Goal: Task Accomplishment & Management: Complete application form

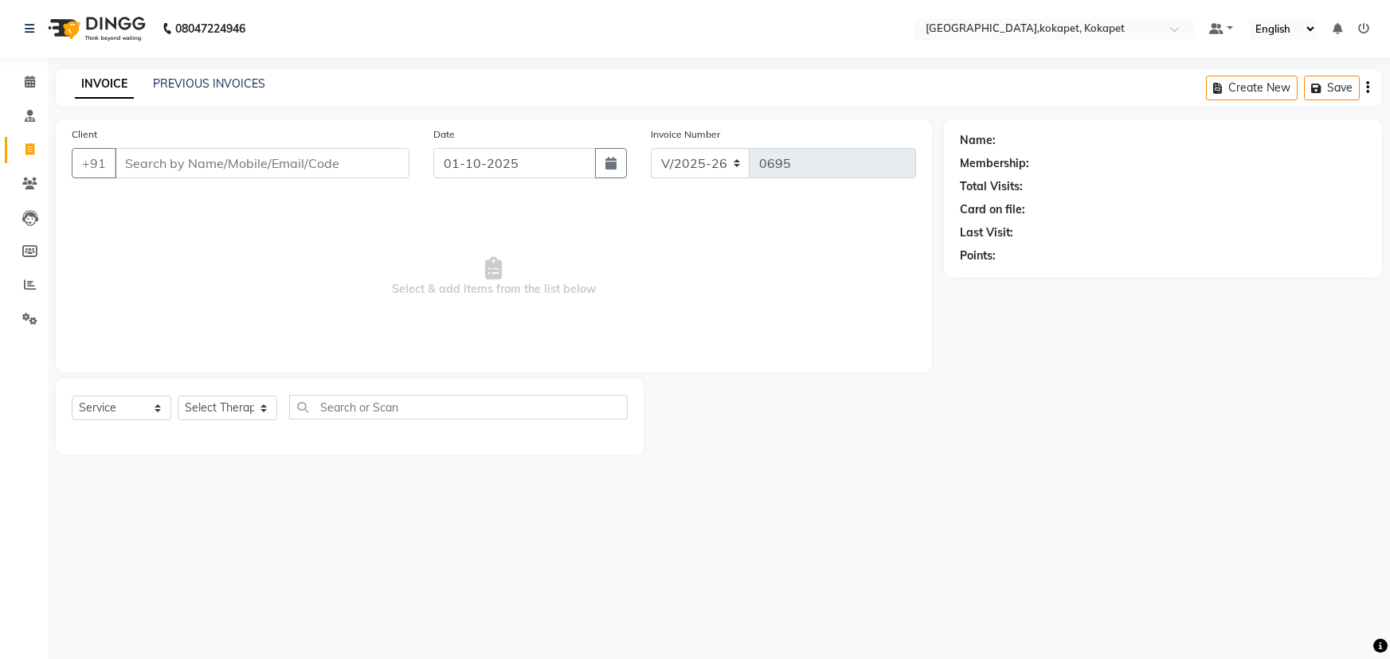
select select "5849"
select select "service"
click at [226, 162] on input "Client" at bounding box center [262, 163] width 295 height 30
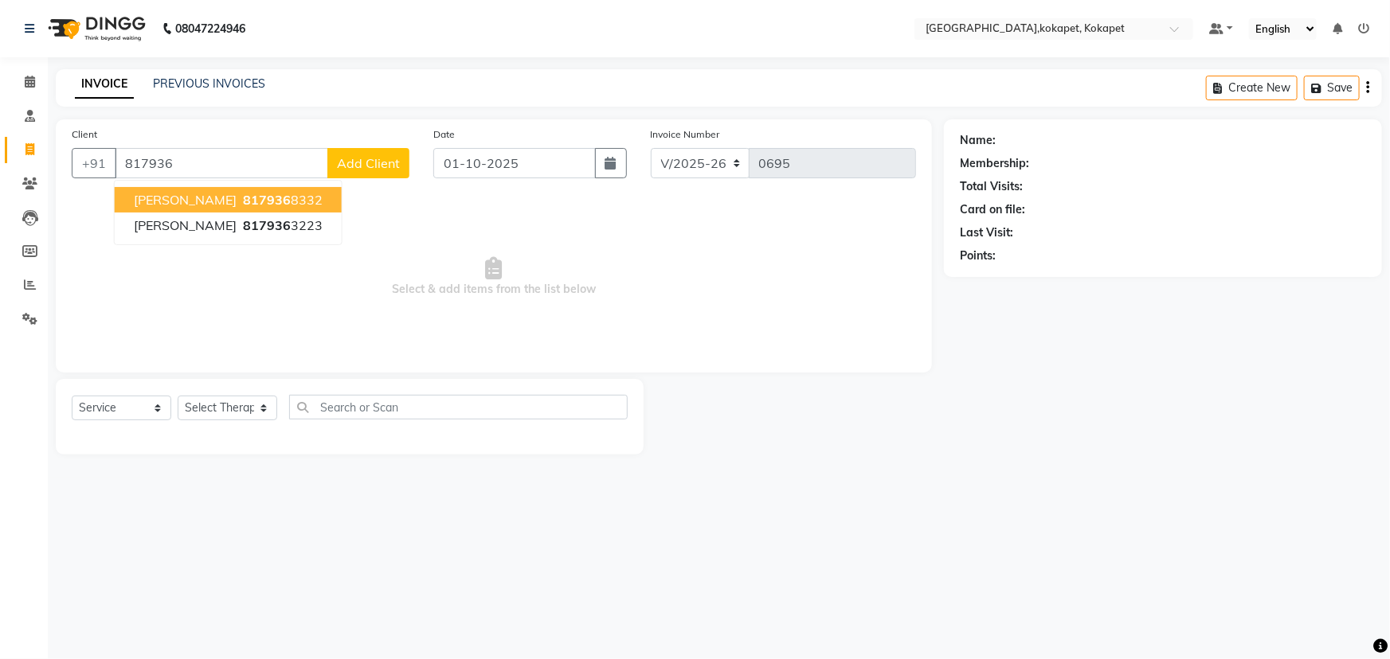
click at [250, 195] on ngb-highlight "817936 8332" at bounding box center [281, 200] width 83 height 16
type input "8179368332"
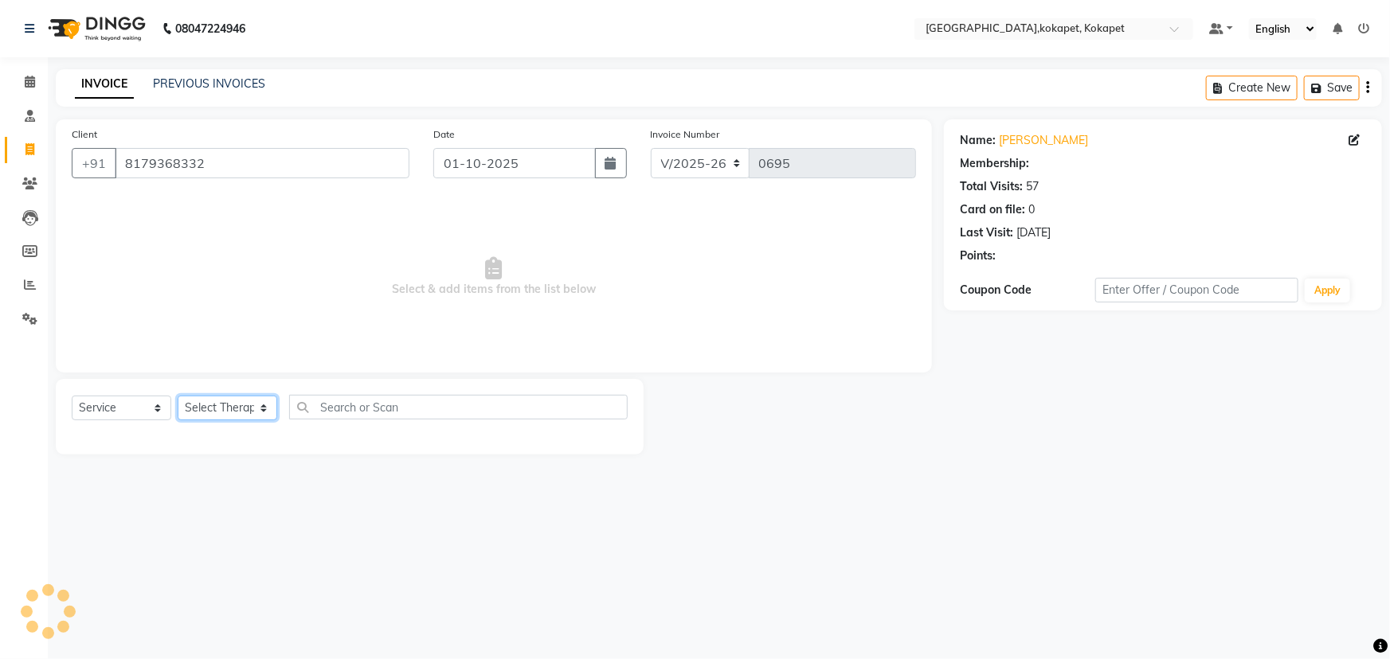
select select "1: Object"
click at [246, 403] on select "Select Therapist [PERSON_NAME] Keerthi Kiran Kralohrii [PERSON_NAME] Marine Moh…" at bounding box center [228, 408] width 100 height 25
select select "40928"
click at [178, 396] on select "Select Therapist [PERSON_NAME] Keerthi Kiran Kralohrii [PERSON_NAME] Marine Moh…" at bounding box center [228, 408] width 100 height 25
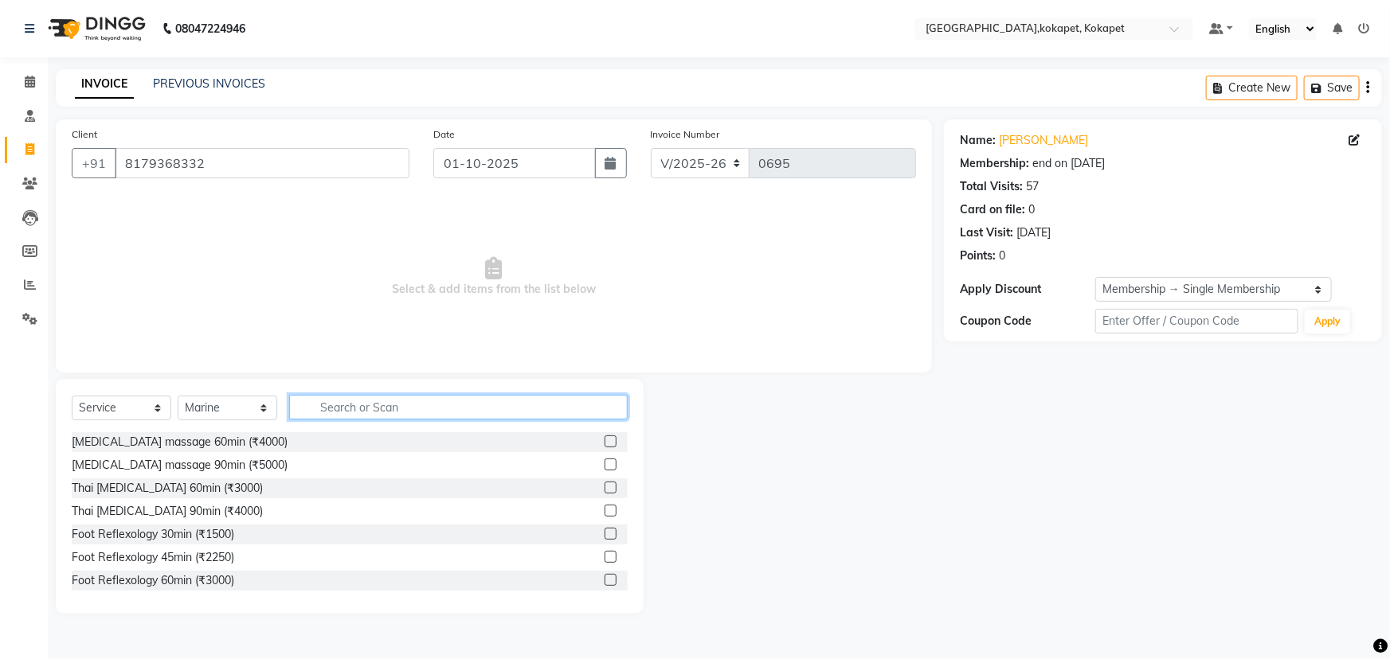
click at [366, 404] on input "text" at bounding box center [458, 407] width 338 height 25
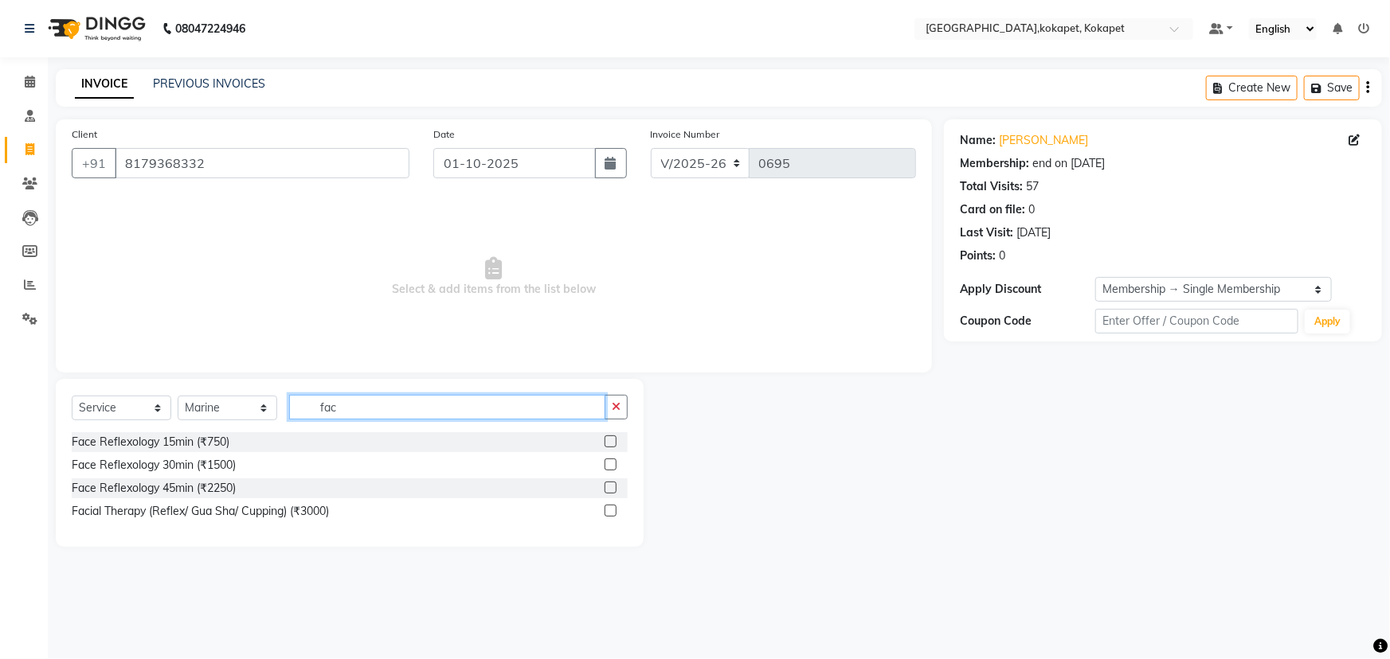
type input "fac"
click at [610, 508] on label at bounding box center [611, 511] width 12 height 12
click at [610, 508] on input "checkbox" at bounding box center [610, 512] width 10 height 10
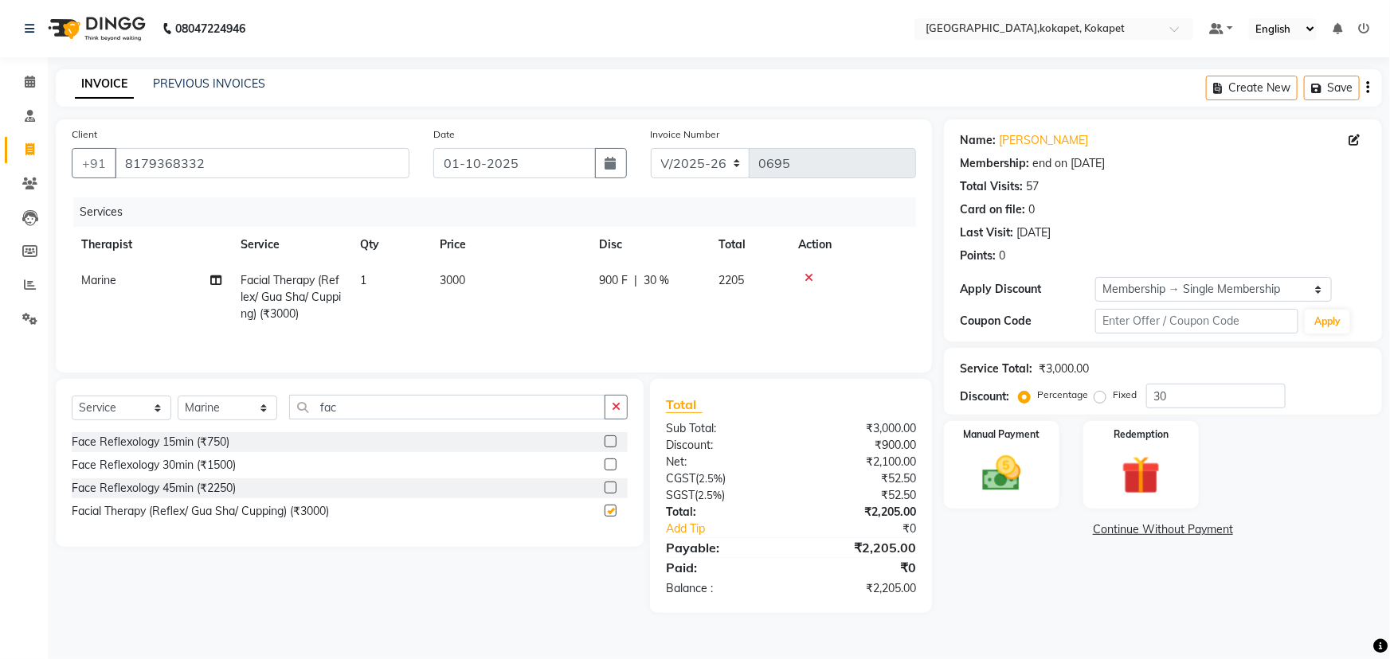
checkbox input "false"
click at [994, 473] on img at bounding box center [1001, 474] width 65 height 46
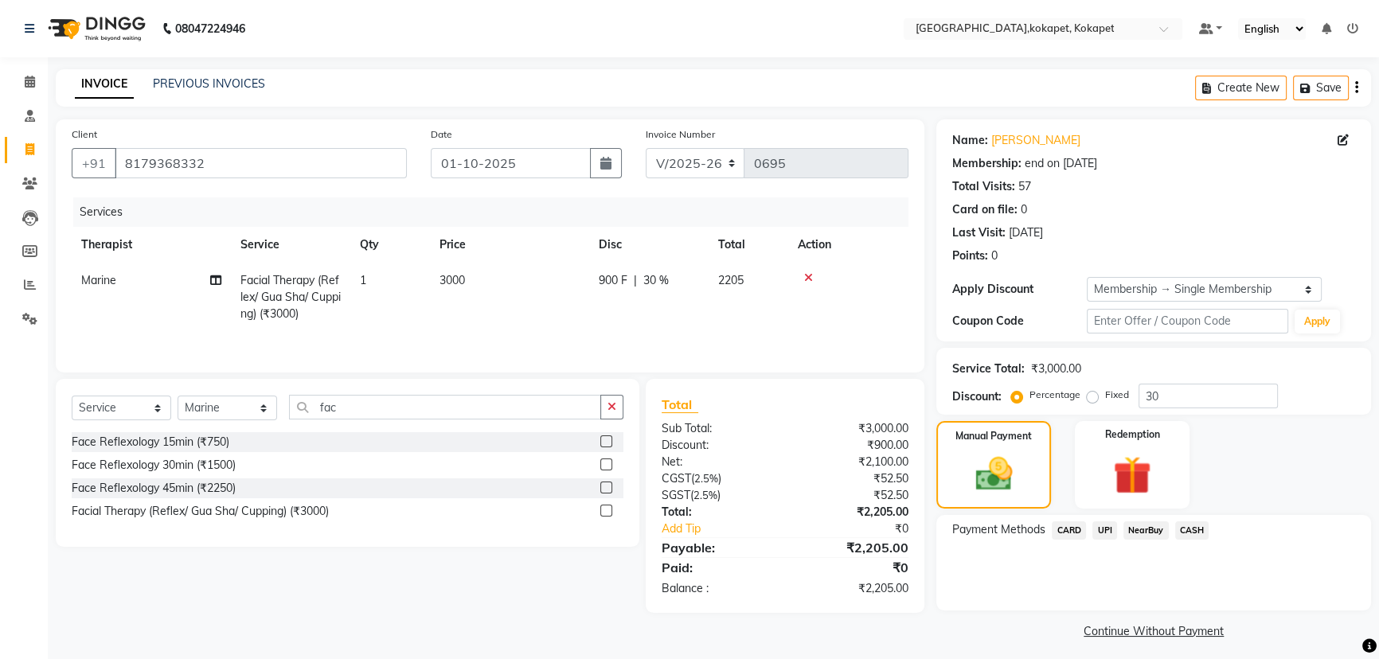
click at [1070, 530] on span "CARD" at bounding box center [1069, 531] width 34 height 18
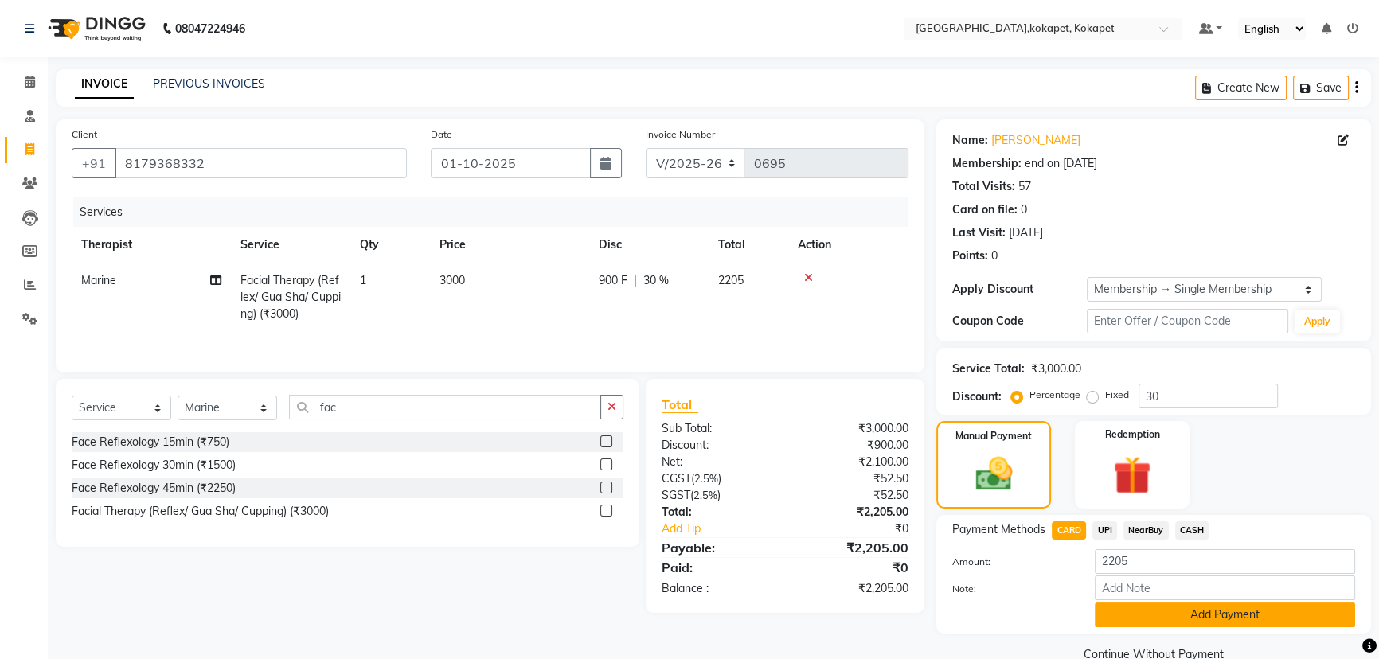
click at [1228, 621] on button "Add Payment" at bounding box center [1225, 615] width 260 height 25
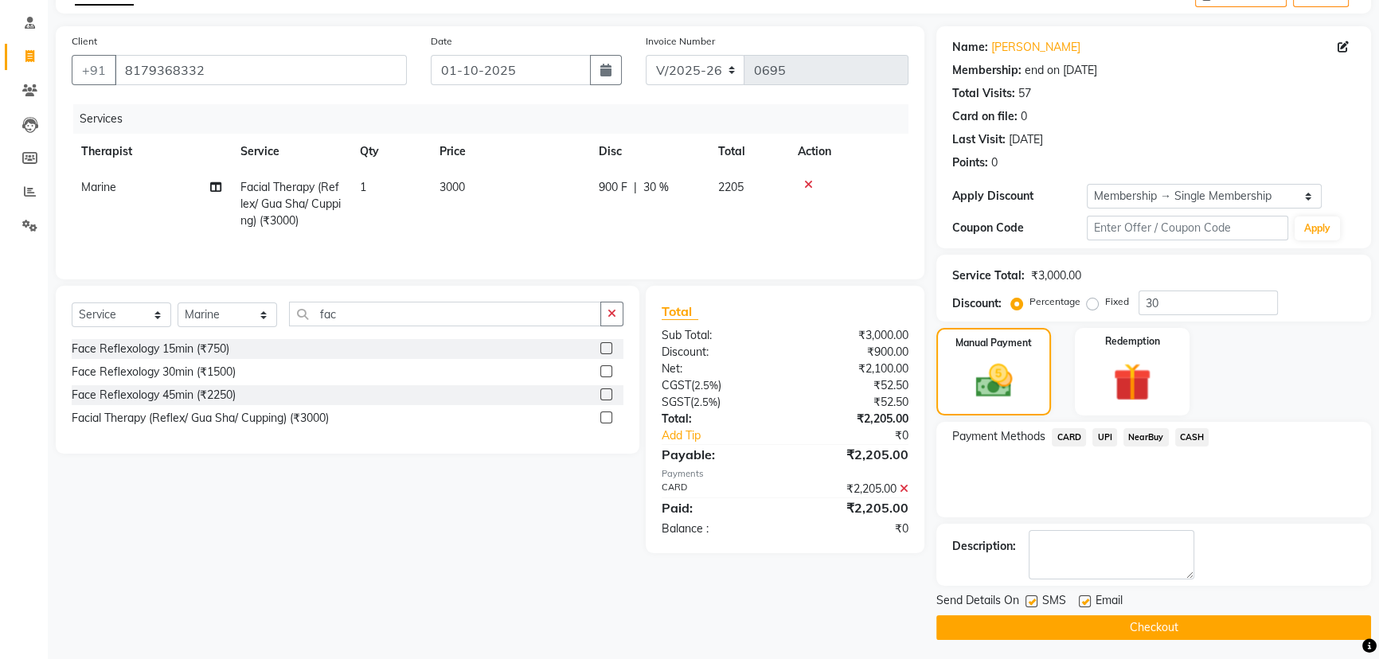
scroll to position [96, 0]
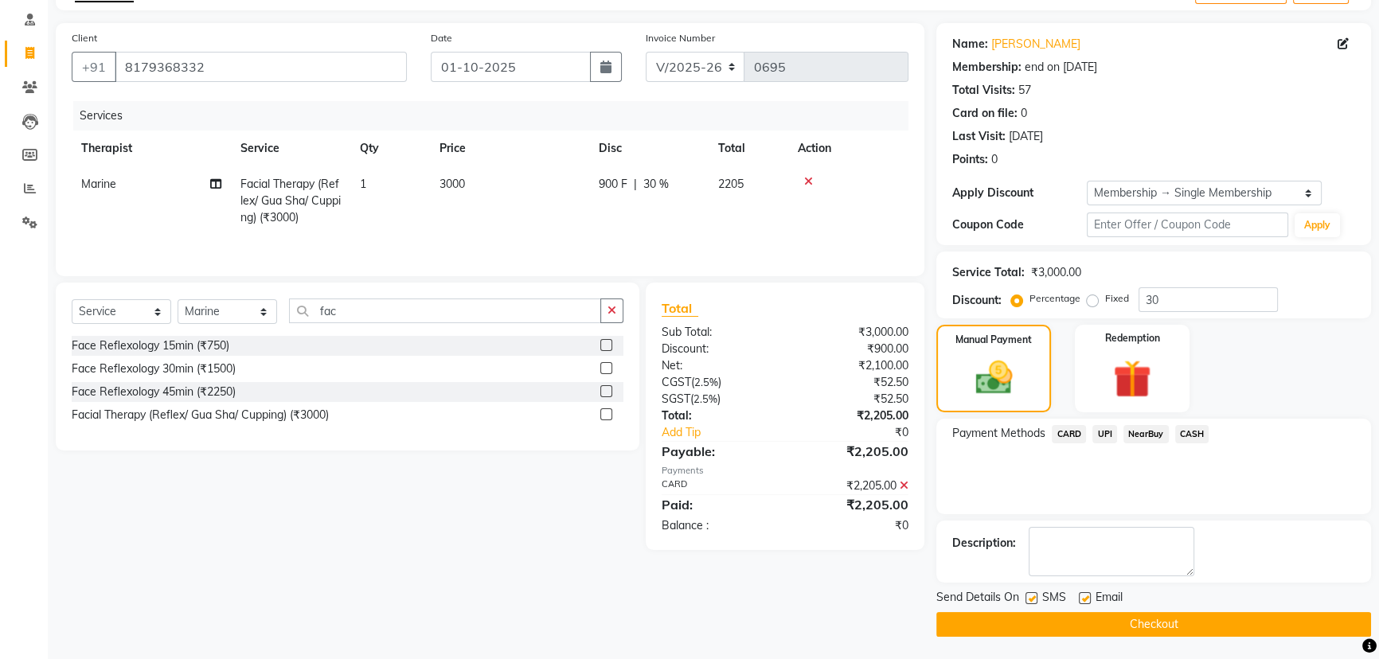
click at [1195, 624] on button "Checkout" at bounding box center [1154, 624] width 435 height 25
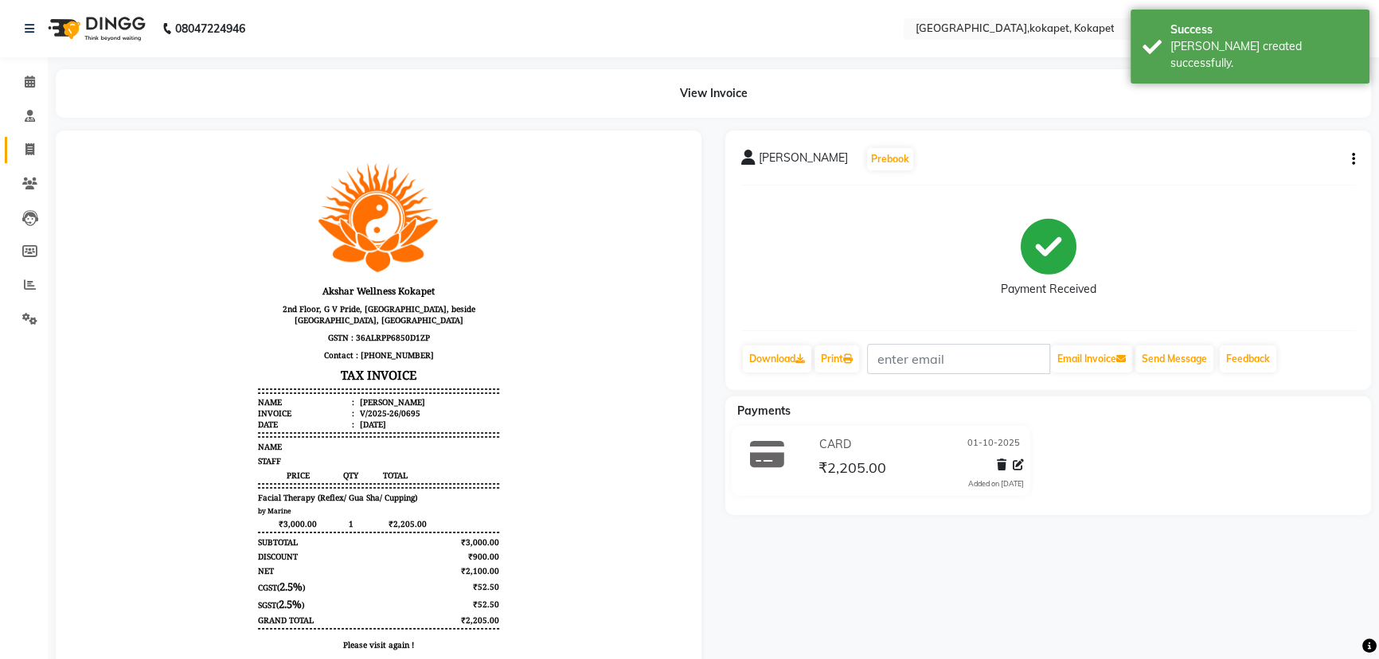
click at [23, 138] on link "Invoice" at bounding box center [24, 150] width 38 height 26
select select "5849"
select select "service"
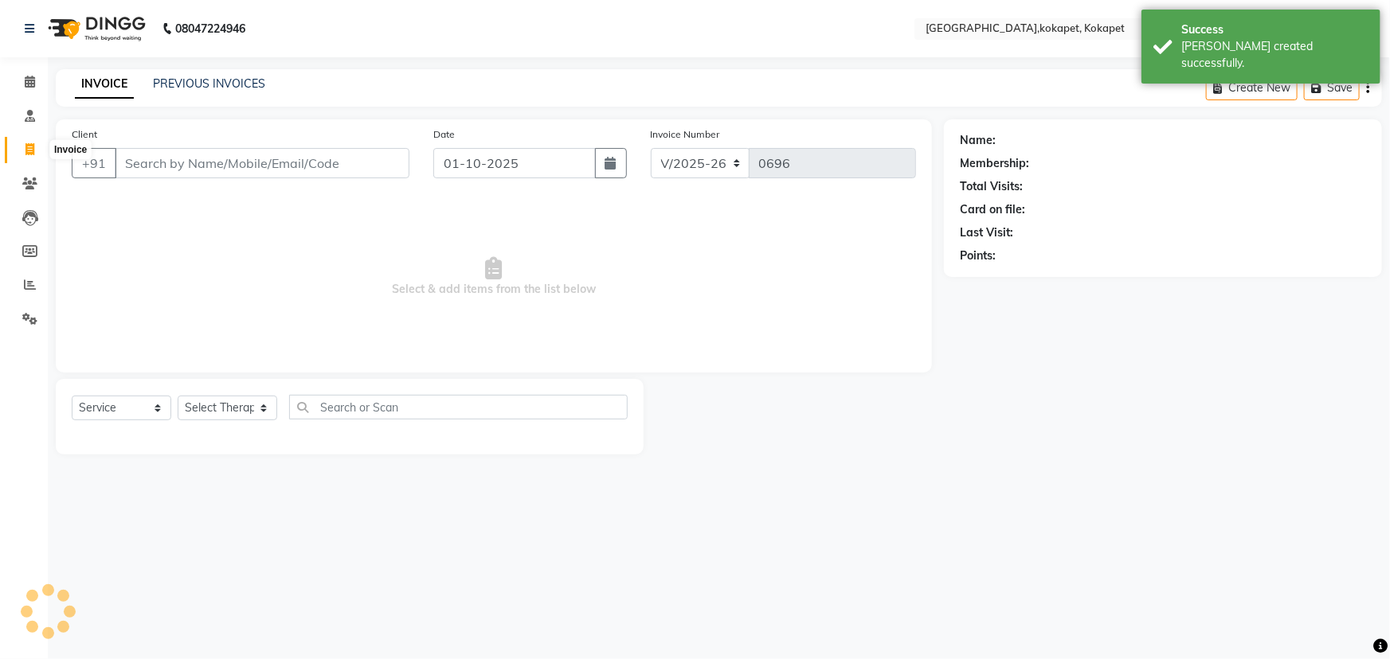
click at [23, 141] on span at bounding box center [30, 150] width 28 height 18
select select "5849"
select select "service"
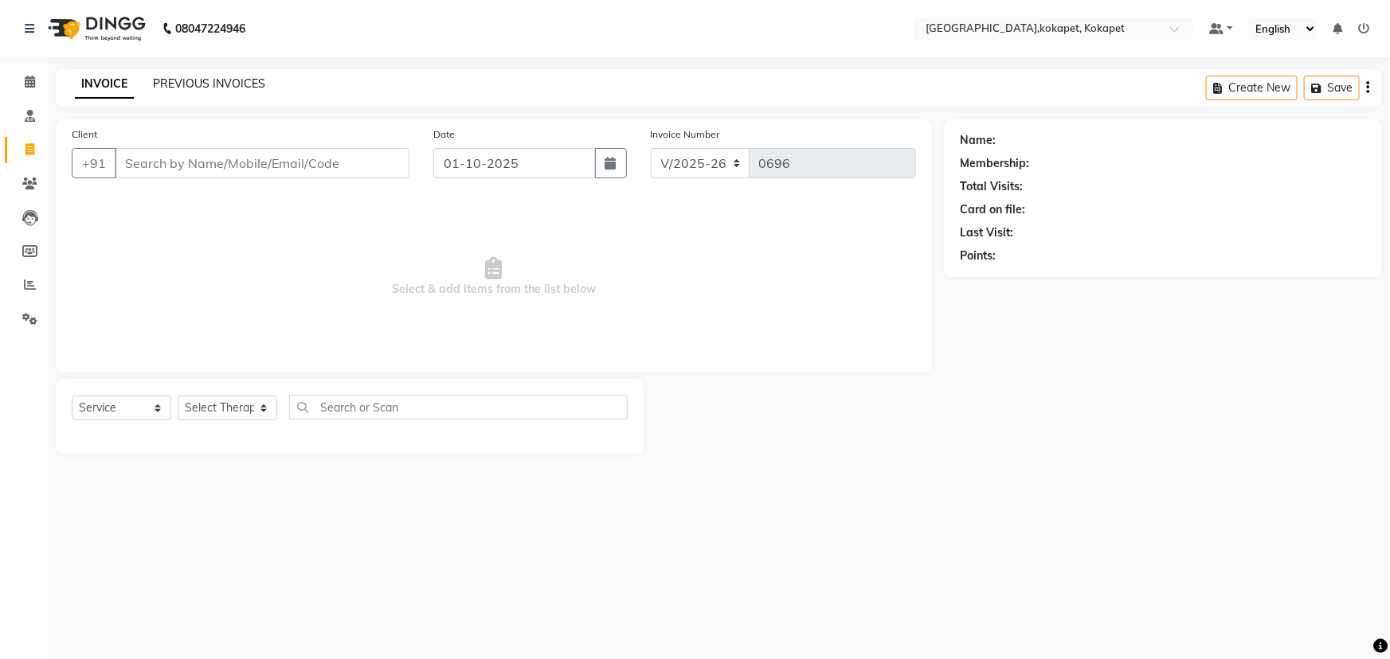
click at [182, 82] on link "PREVIOUS INVOICES" at bounding box center [209, 83] width 112 height 14
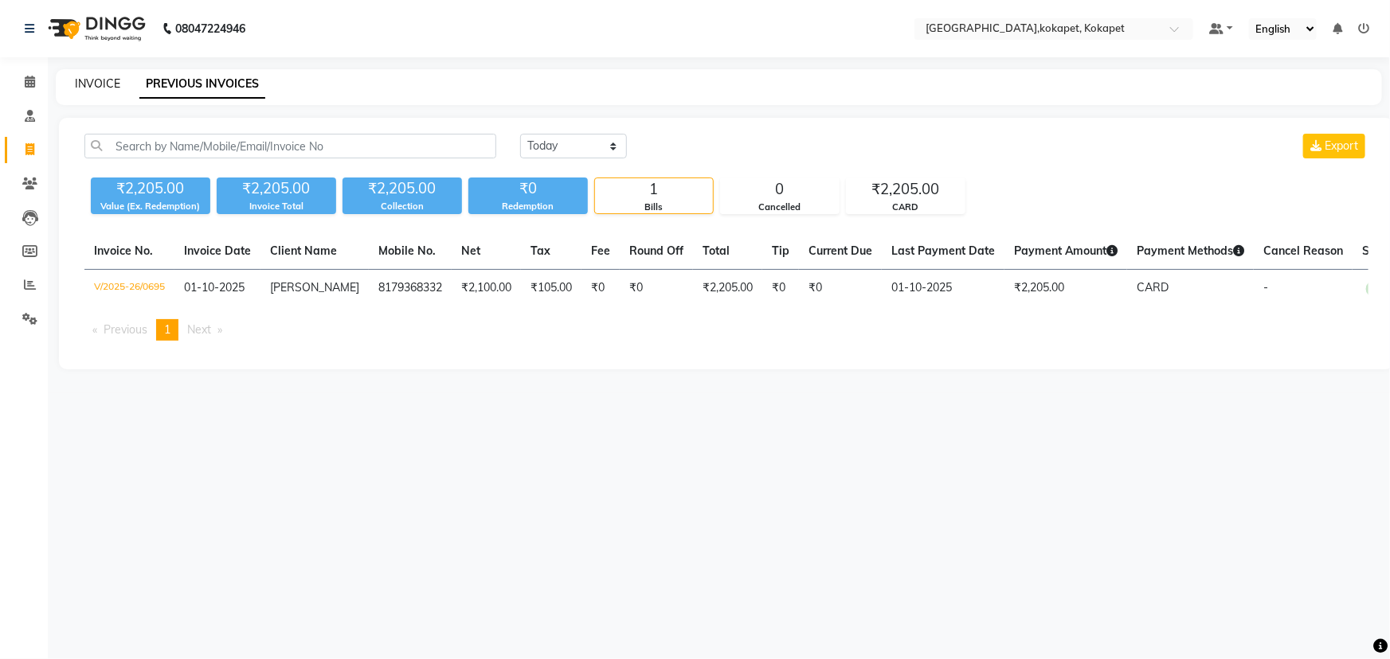
click at [101, 78] on link "INVOICE" at bounding box center [97, 83] width 45 height 14
select select "5849"
select select "service"
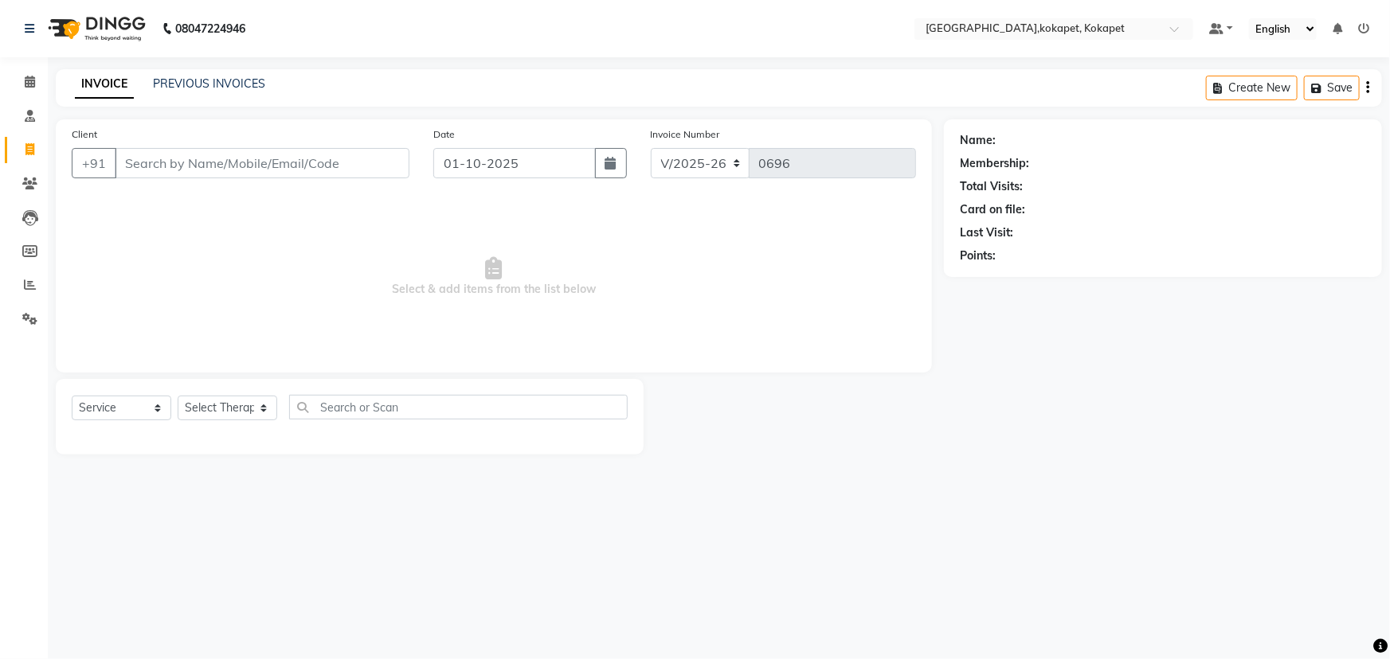
click at [139, 158] on input "Client" at bounding box center [262, 163] width 295 height 30
click at [53, 167] on div "Client +91 Date [DATE] Invoice Number V/2025 V/[PHONE_NUMBER] Select & add item…" at bounding box center [494, 286] width 900 height 335
click at [155, 166] on input "Client" at bounding box center [262, 163] width 295 height 30
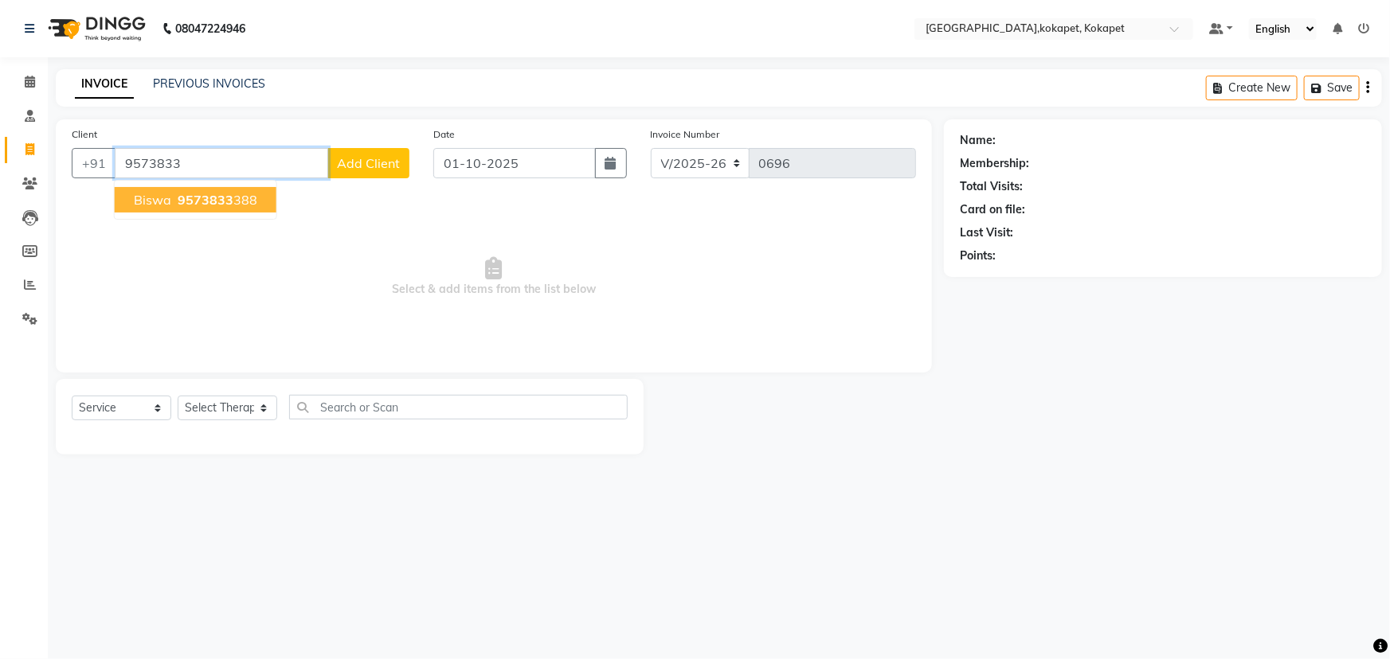
click at [196, 197] on span "9573833" at bounding box center [206, 200] width 56 height 16
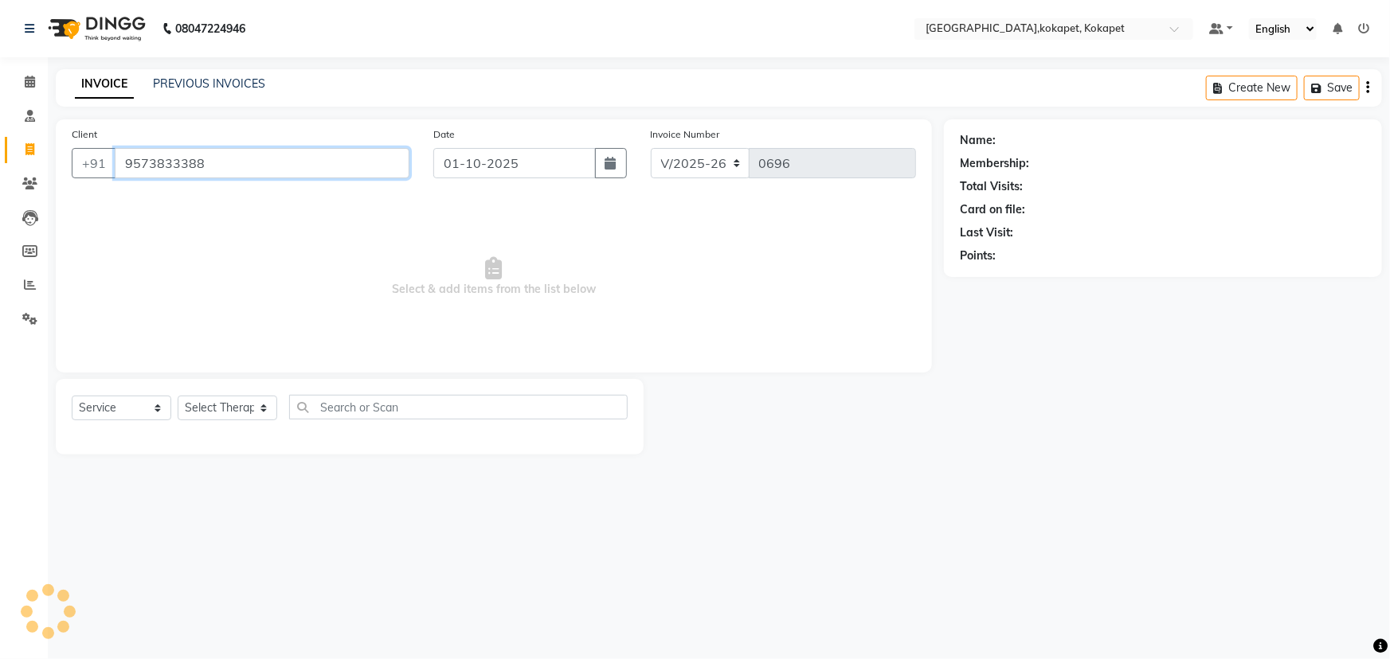
type input "9573833388"
select select "1: Object"
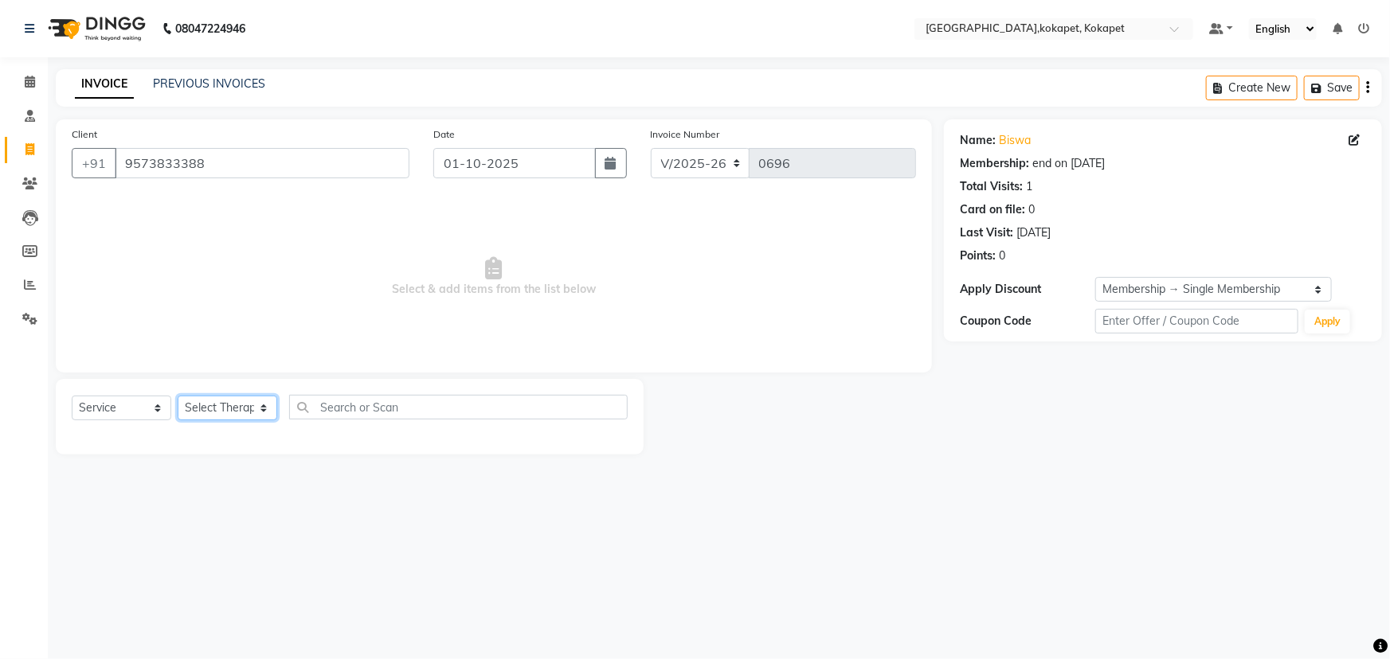
click at [252, 409] on select "Select Therapist [PERSON_NAME] Keerthi Kiran Kralohrii [PERSON_NAME] Marine Moh…" at bounding box center [228, 408] width 100 height 25
click at [392, 223] on span "Select & add items from the list below" at bounding box center [494, 277] width 844 height 159
click at [287, 181] on div "Client [PHONE_NUMBER]" at bounding box center [241, 158] width 362 height 65
click at [285, 173] on input "9573833388" at bounding box center [262, 163] width 295 height 30
drag, startPoint x: 233, startPoint y: 411, endPoint x: 235, endPoint y: 402, distance: 9.1
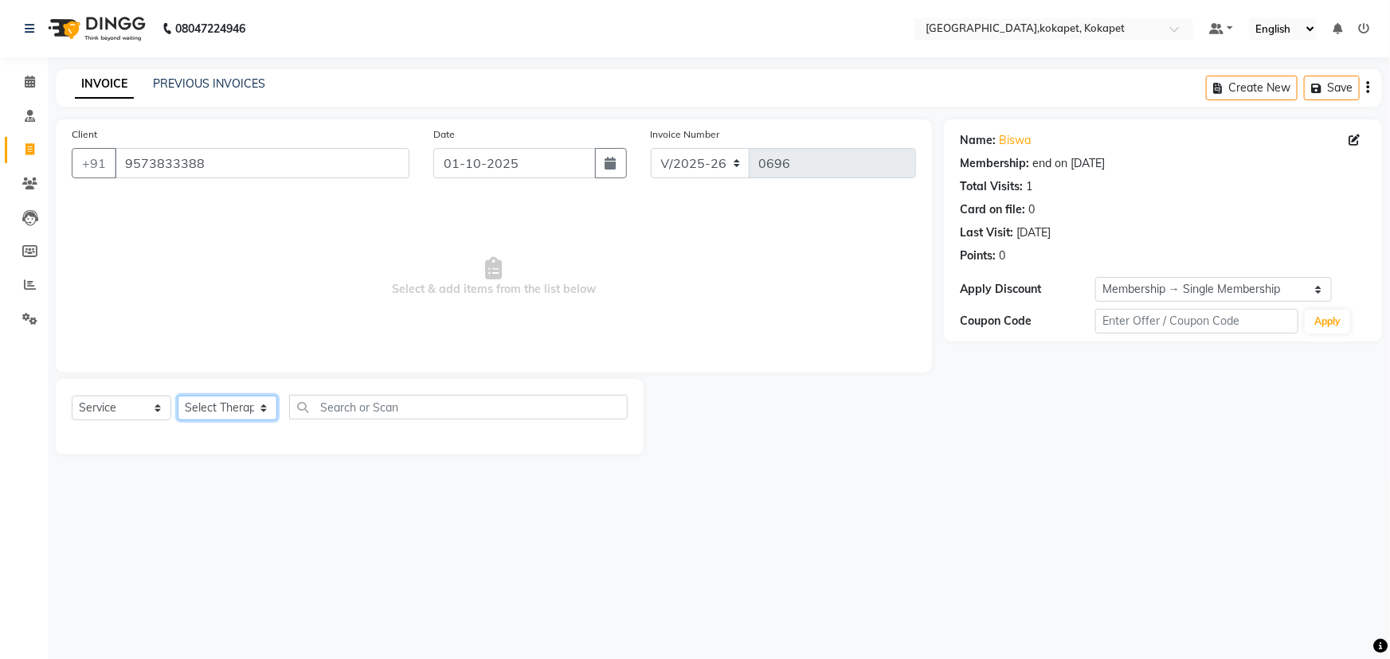
click at [235, 403] on select "Select Therapist [PERSON_NAME] Keerthi Kiran Kralohrii [PERSON_NAME] Marine Moh…" at bounding box center [228, 408] width 100 height 25
select select "40926"
click at [178, 396] on select "Select Therapist [PERSON_NAME] Keerthi Kiran Kralohrii [PERSON_NAME] Marine Moh…" at bounding box center [228, 408] width 100 height 25
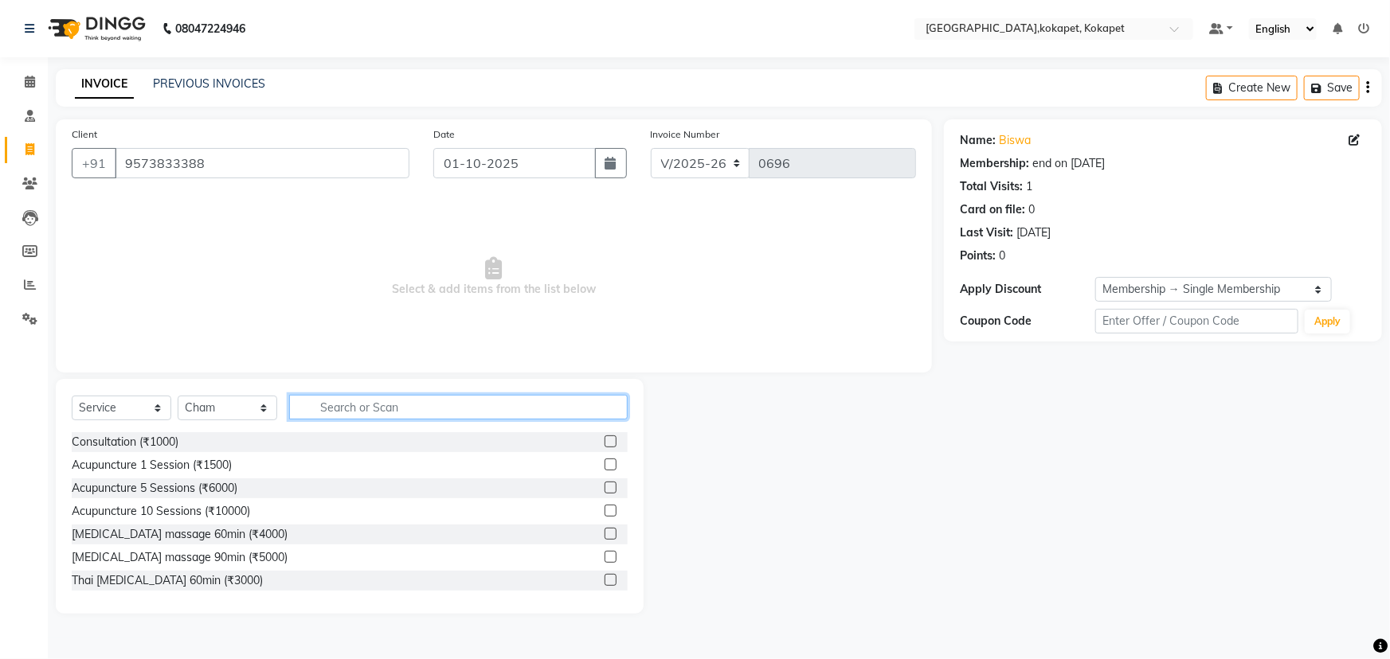
click at [362, 409] on input "text" at bounding box center [458, 407] width 338 height 25
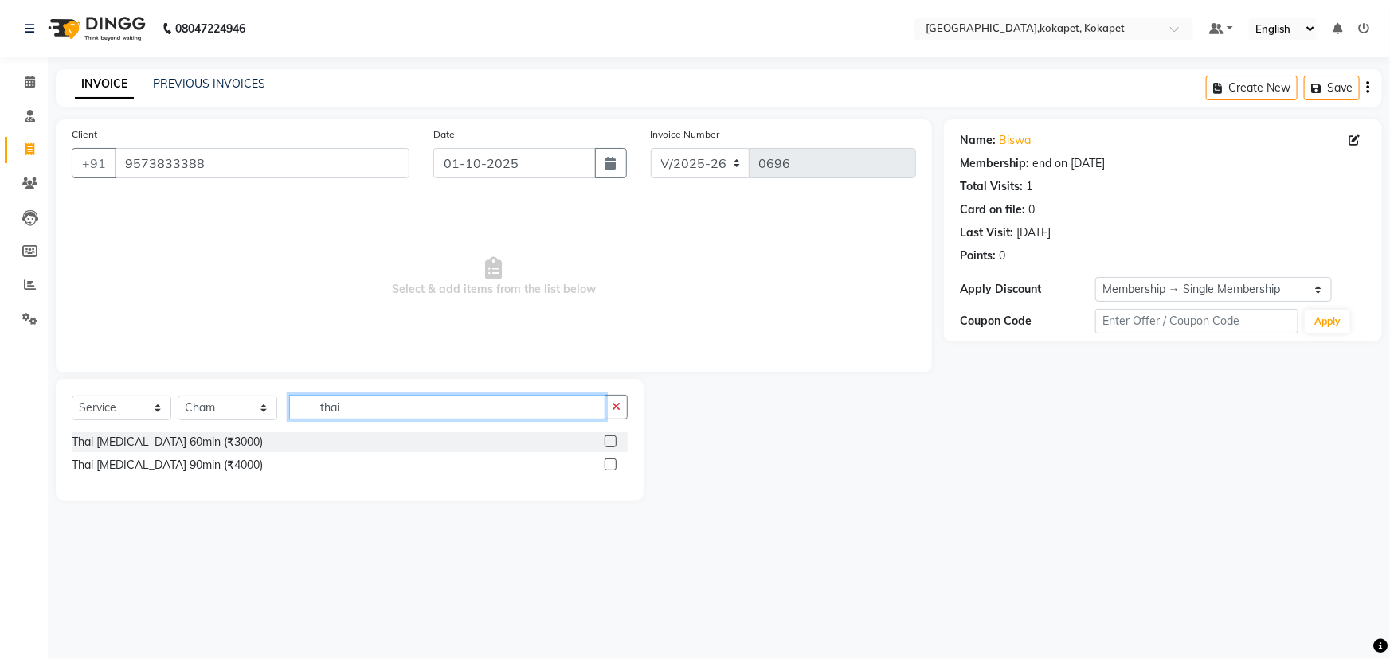
type input "thai"
click at [606, 463] on label at bounding box center [611, 465] width 12 height 12
click at [606, 463] on input "checkbox" at bounding box center [610, 465] width 10 height 10
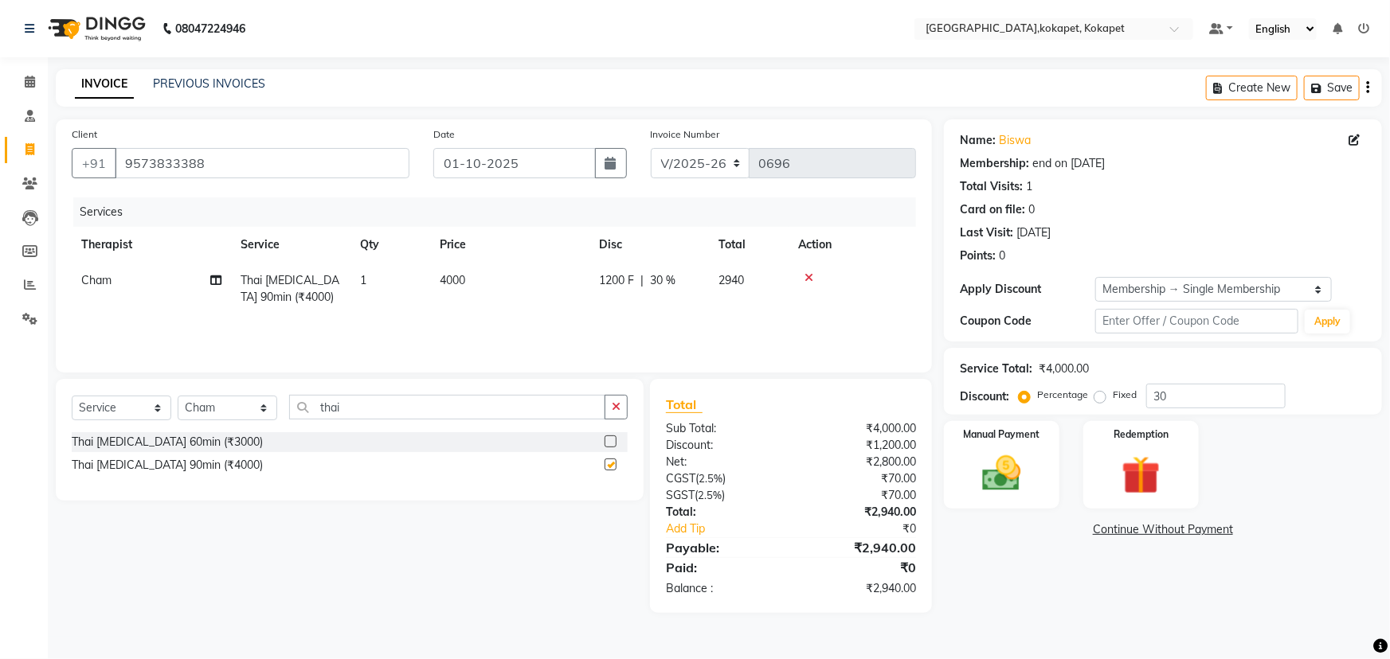
checkbox input "false"
click at [1035, 481] on div "Manual Payment" at bounding box center [1001, 466] width 120 height 92
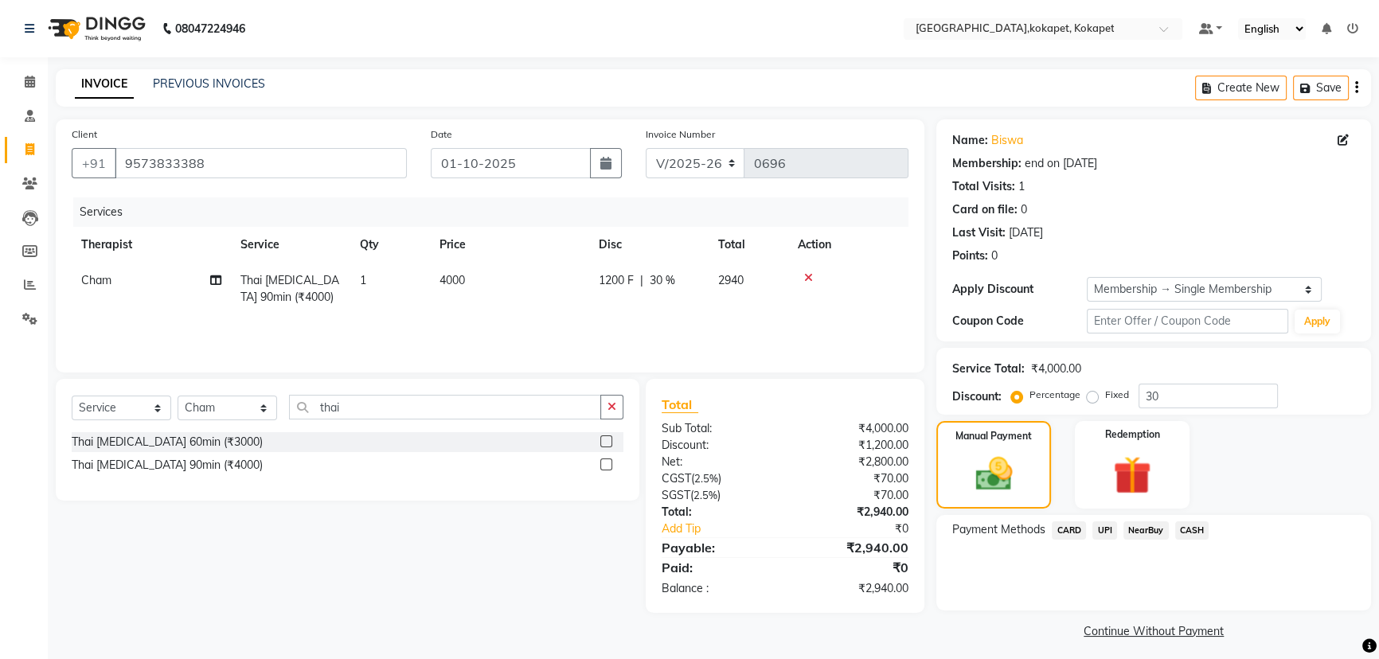
click at [1095, 533] on span "UPI" at bounding box center [1105, 531] width 25 height 18
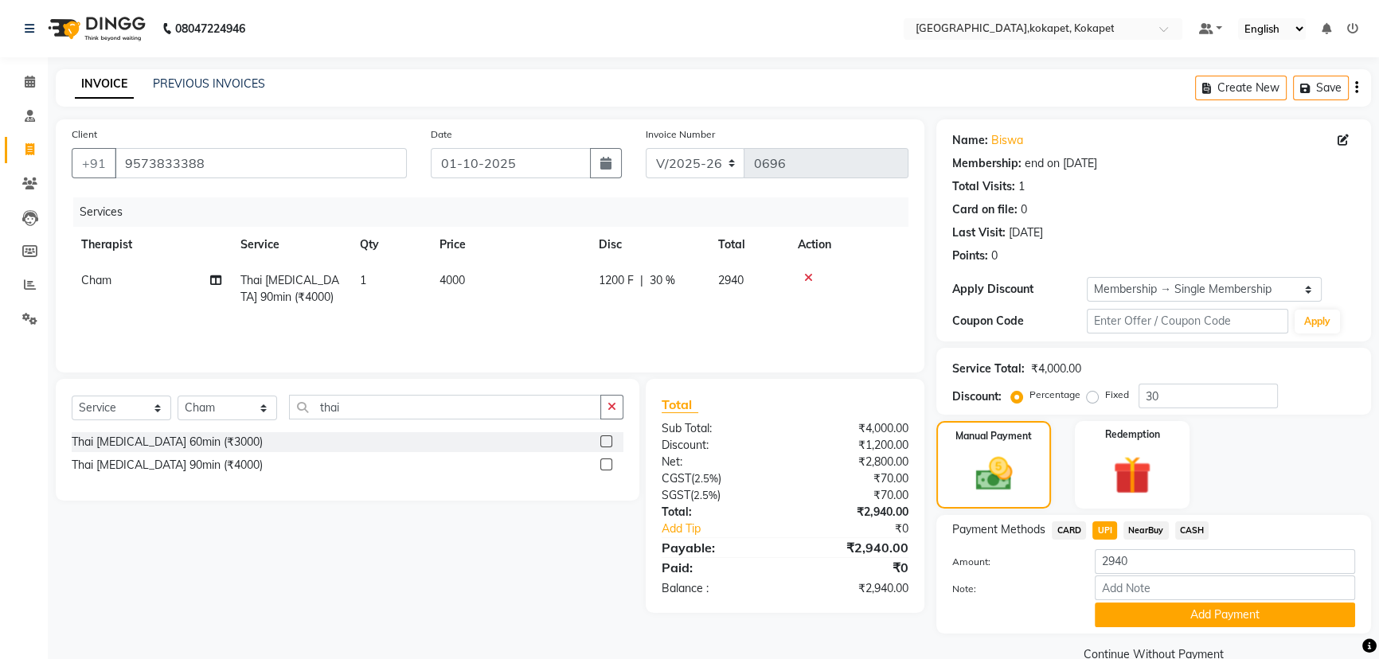
click at [1099, 530] on span "UPI" at bounding box center [1105, 531] width 25 height 18
click at [238, 168] on input "9573833388" at bounding box center [261, 163] width 292 height 30
drag, startPoint x: 357, startPoint y: 18, endPoint x: 286, endPoint y: 19, distance: 70.9
click at [286, 19] on nav "08047224946 Select Location × [GEOGRAPHIC_DATA],kokapet, Kokapet Default Panel …" at bounding box center [689, 28] width 1379 height 57
click at [1333, 93] on button "Save" at bounding box center [1321, 88] width 56 height 25
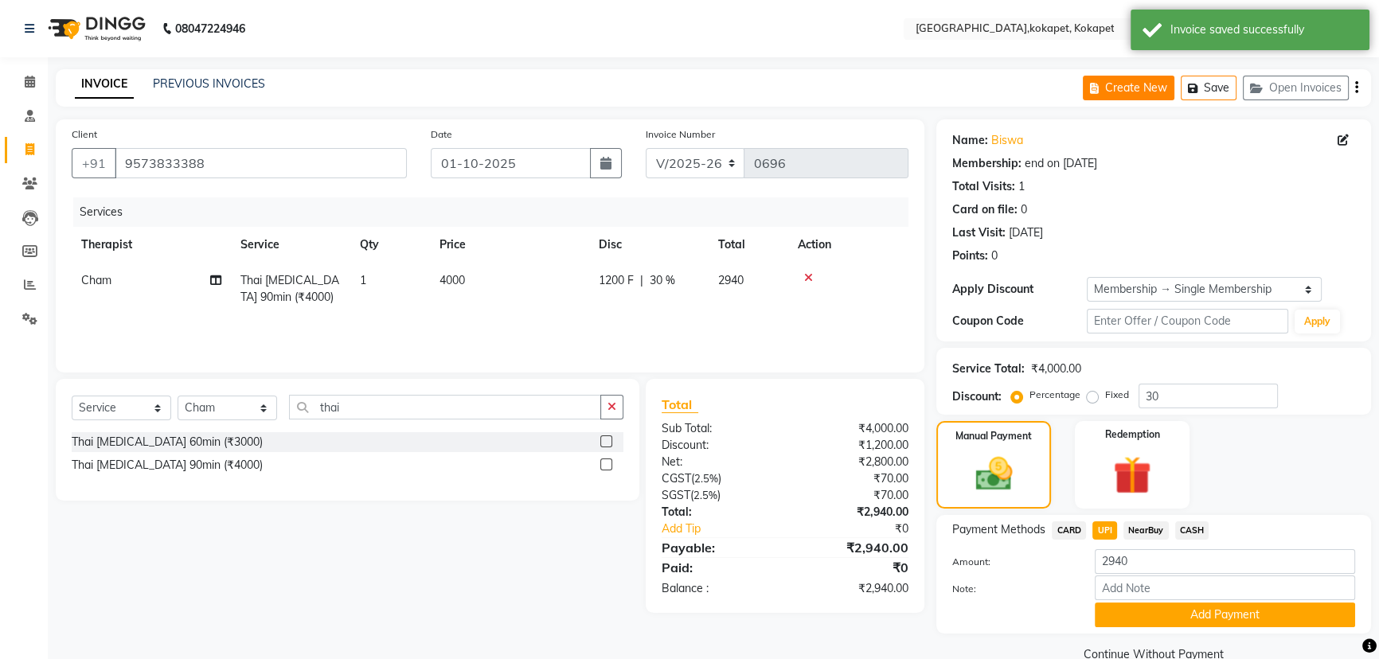
click at [1121, 87] on button "Create New" at bounding box center [1129, 88] width 92 height 25
select select "service"
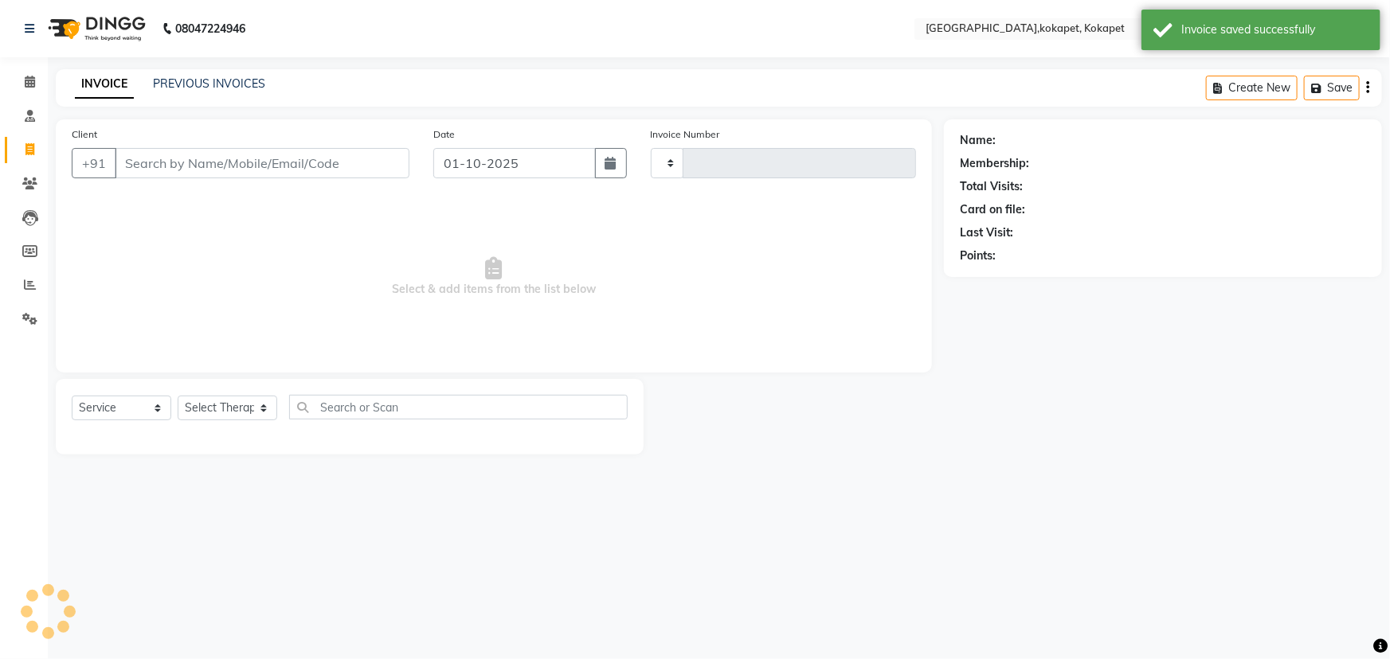
type input "0696"
select select "5849"
